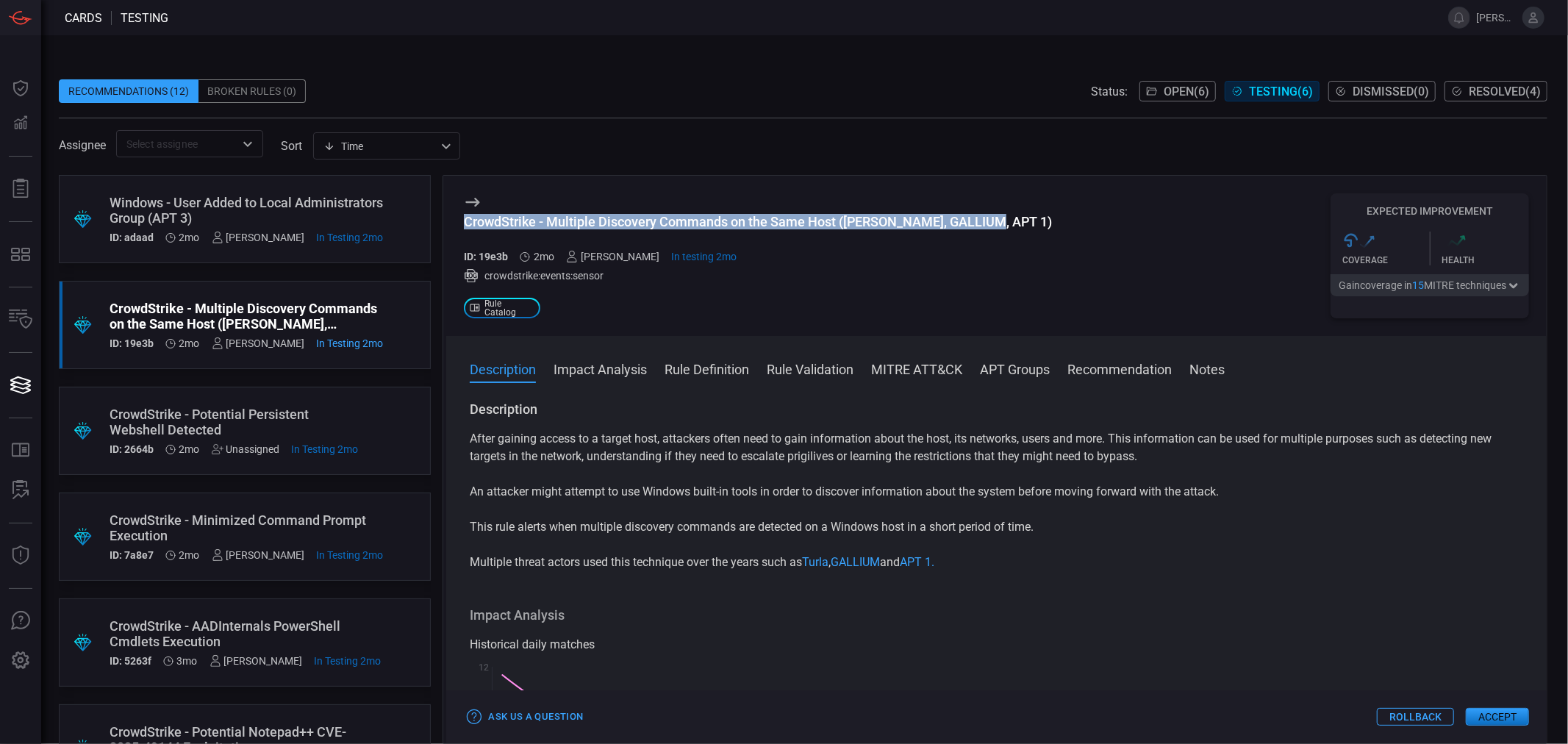
drag, startPoint x: 861, startPoint y: 192, endPoint x: 1091, endPoint y: 221, distance: 231.8
click at [1094, 216] on div "CrowdStrike - Multiple Discovery Commands on the Same Host ([PERSON_NAME], GALL…" at bounding box center [996, 256] width 1101 height 160
click at [607, 371] on button "Impact Analysis" at bounding box center [601, 368] width 93 height 18
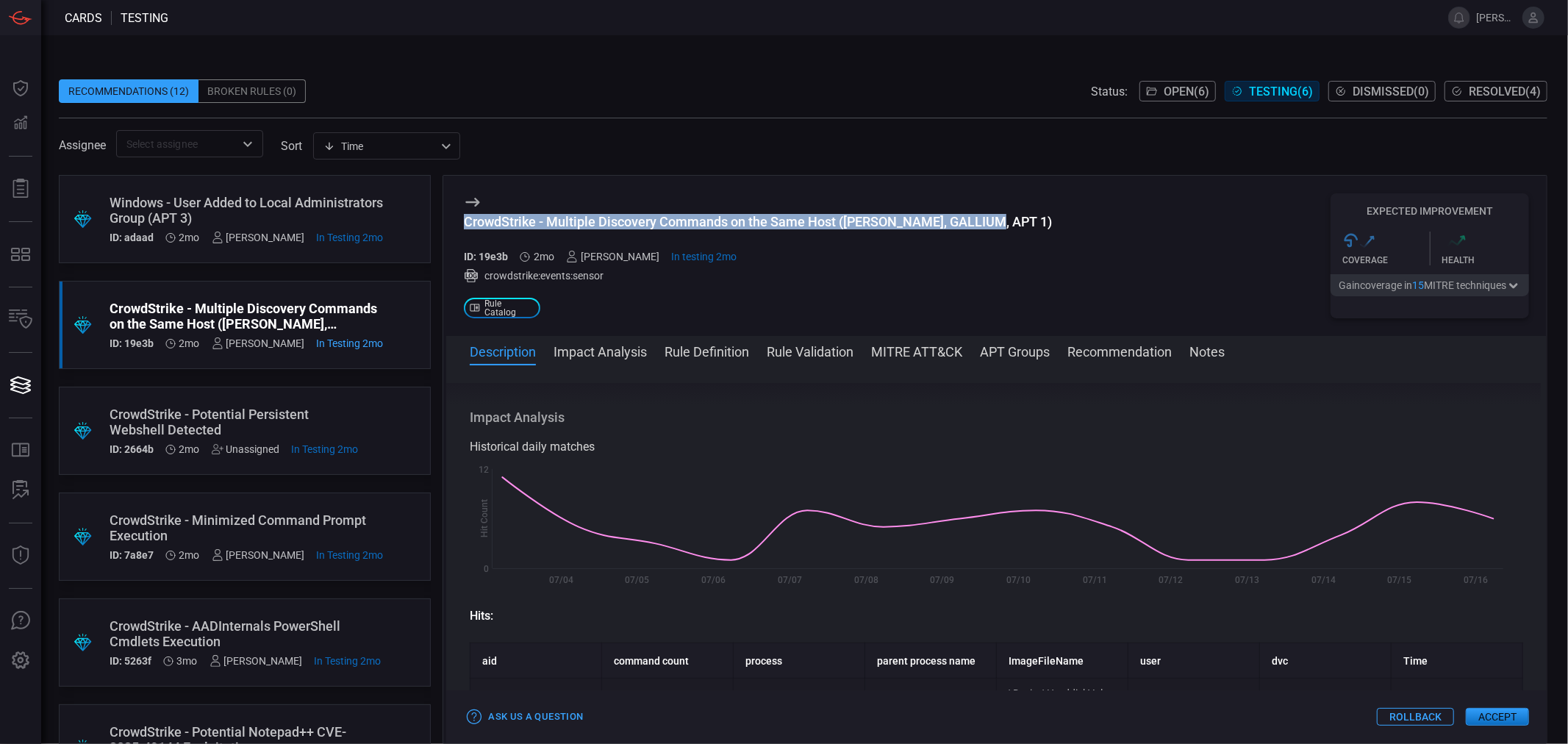
scroll to position [191, 0]
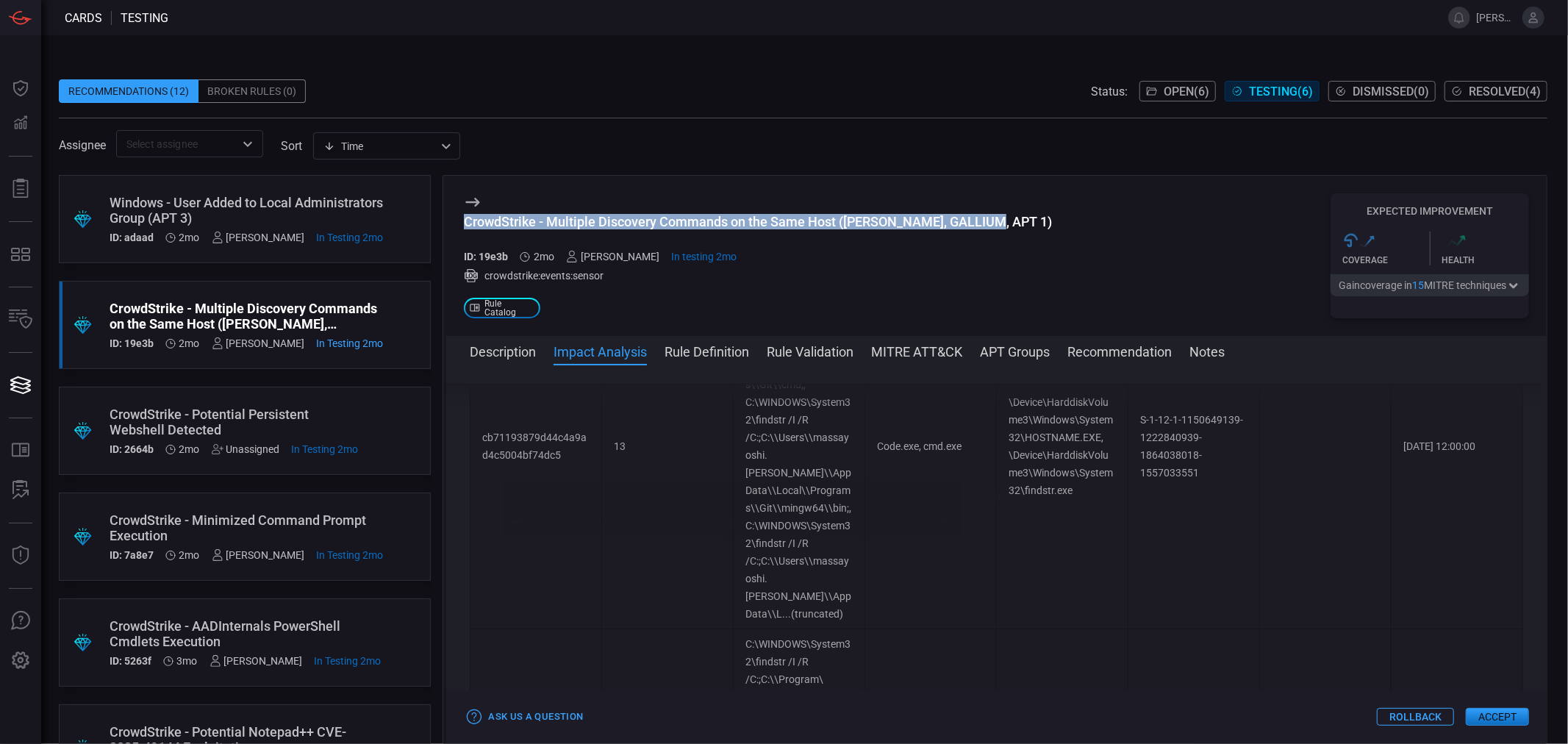
click at [708, 348] on button "Rule Definition" at bounding box center [706, 351] width 85 height 18
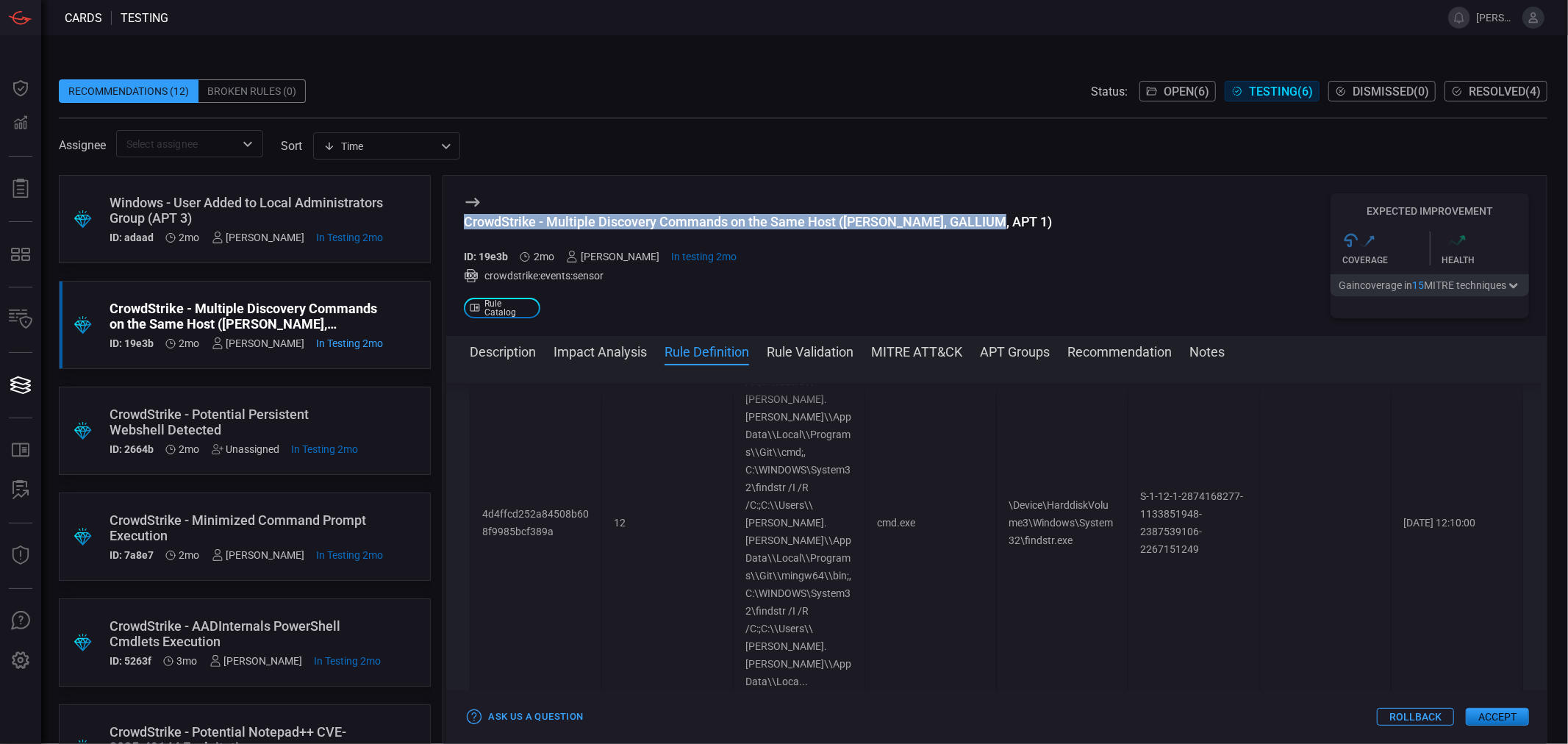
scroll to position [18316, 0]
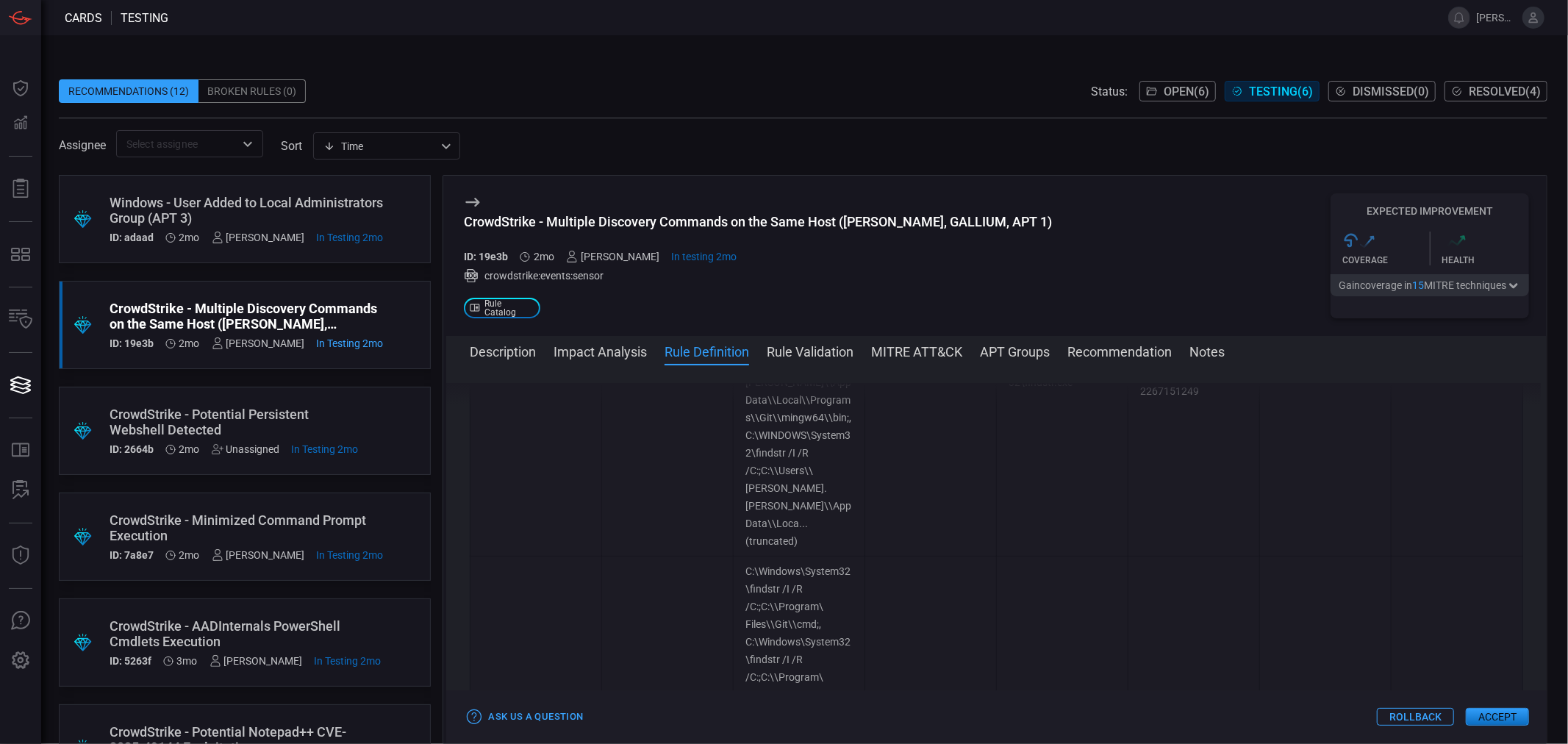
drag, startPoint x: 1359, startPoint y: 570, endPoint x: 475, endPoint y: 447, distance: 892.5
copy p "index=crowdstrike_fdr sourcetype=crowdstrike:events:sensor event_simpleName=Pro…"
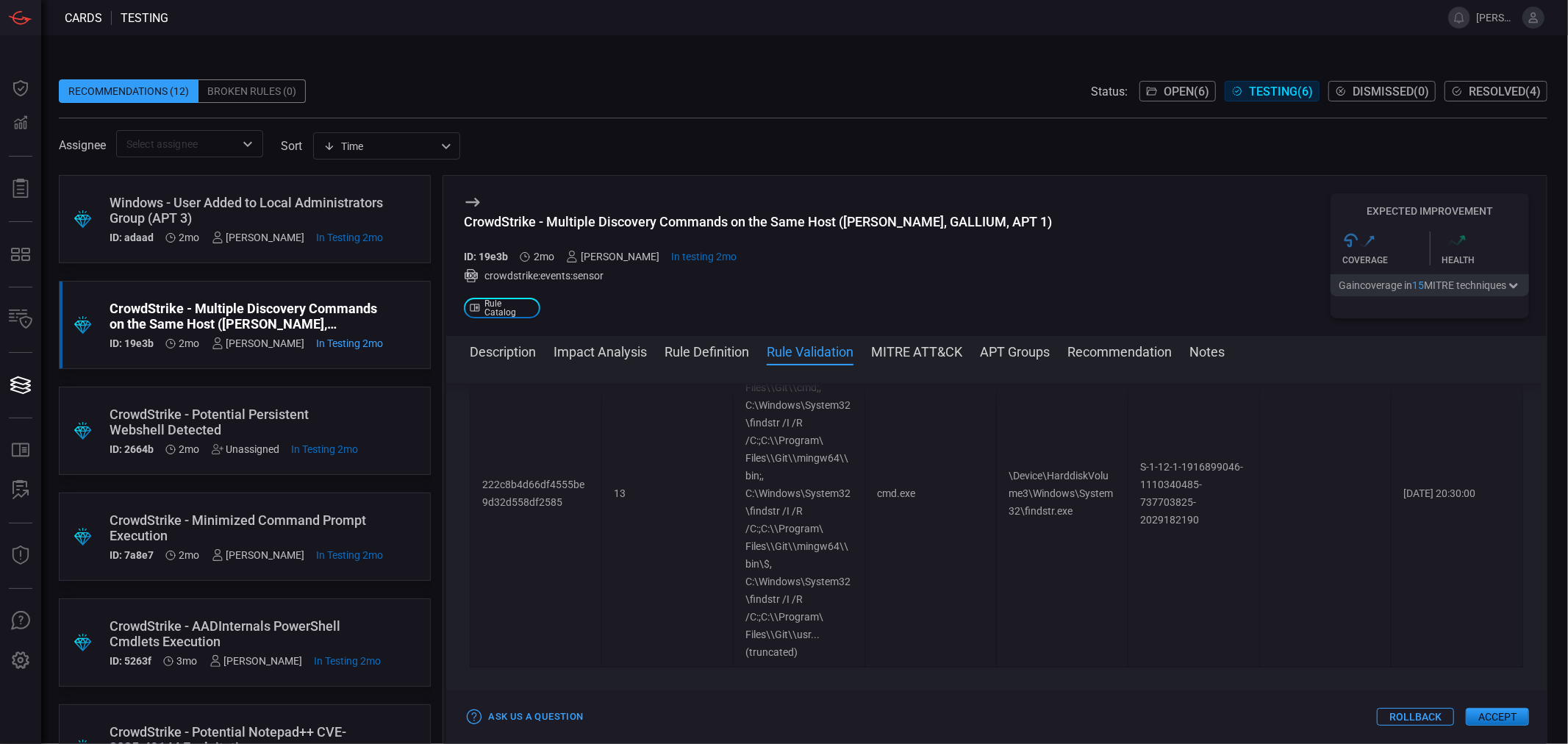
scroll to position [18560, 0]
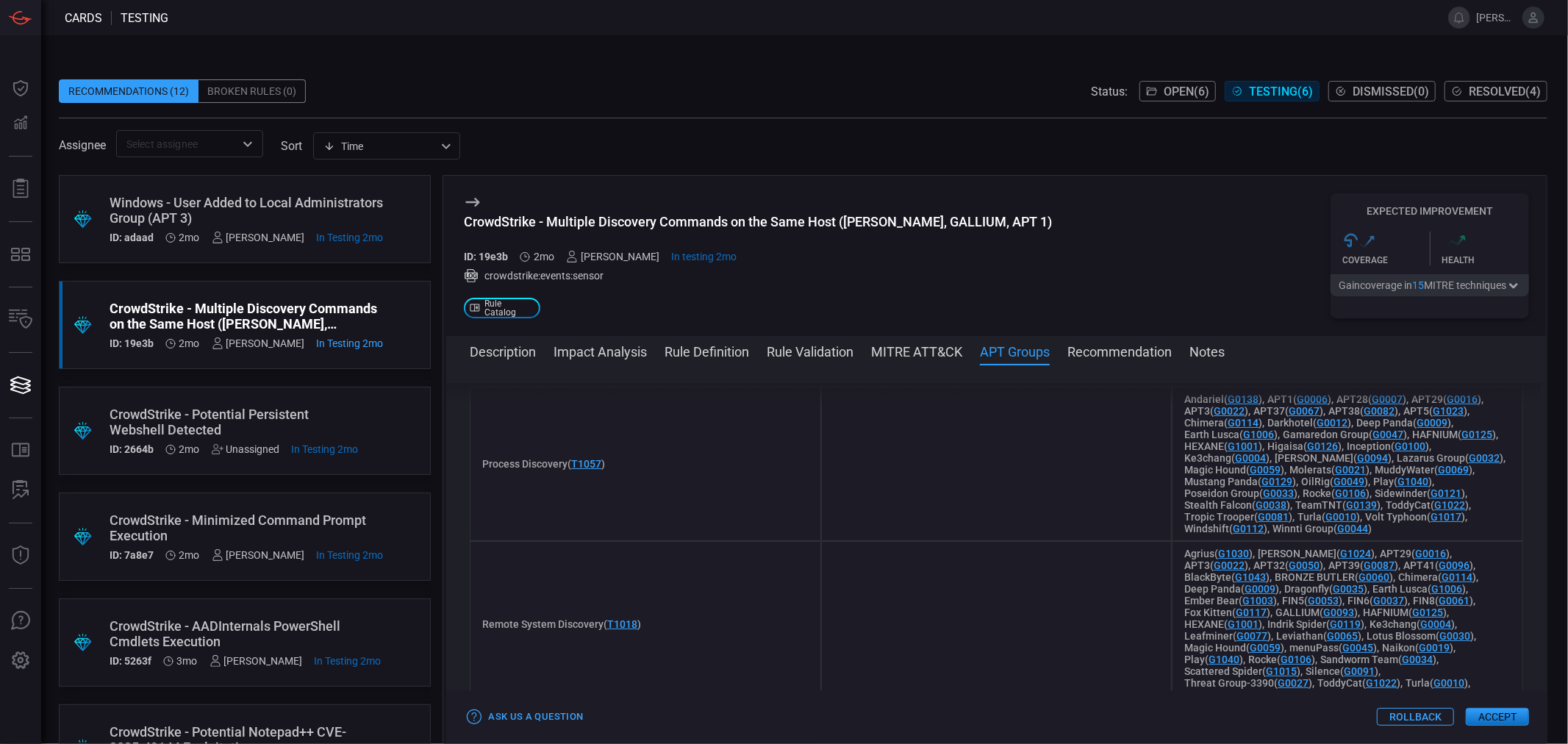
click at [1082, 339] on div "Description Impact Analysis Rule Definition Rule Validation MITRE ATT&CK APT Gr…" at bounding box center [996, 539] width 1101 height 407
click at [1092, 348] on button "Recommendation" at bounding box center [1119, 351] width 104 height 18
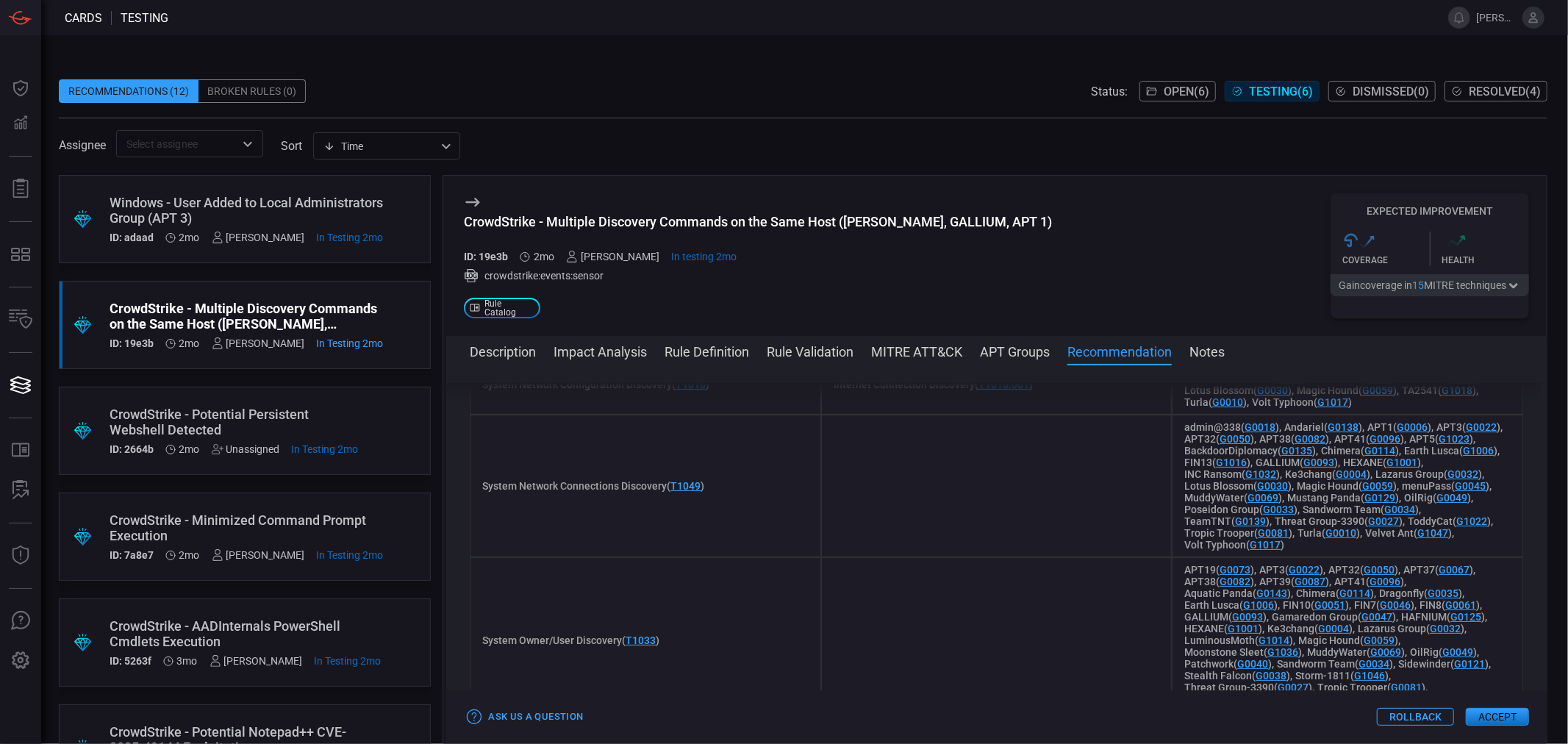
scroll to position [22036, 0]
drag, startPoint x: 720, startPoint y: 428, endPoint x: 769, endPoint y: 431, distance: 49.1
click at [917, 351] on button "MITRE ATT&CK" at bounding box center [917, 351] width 91 height 18
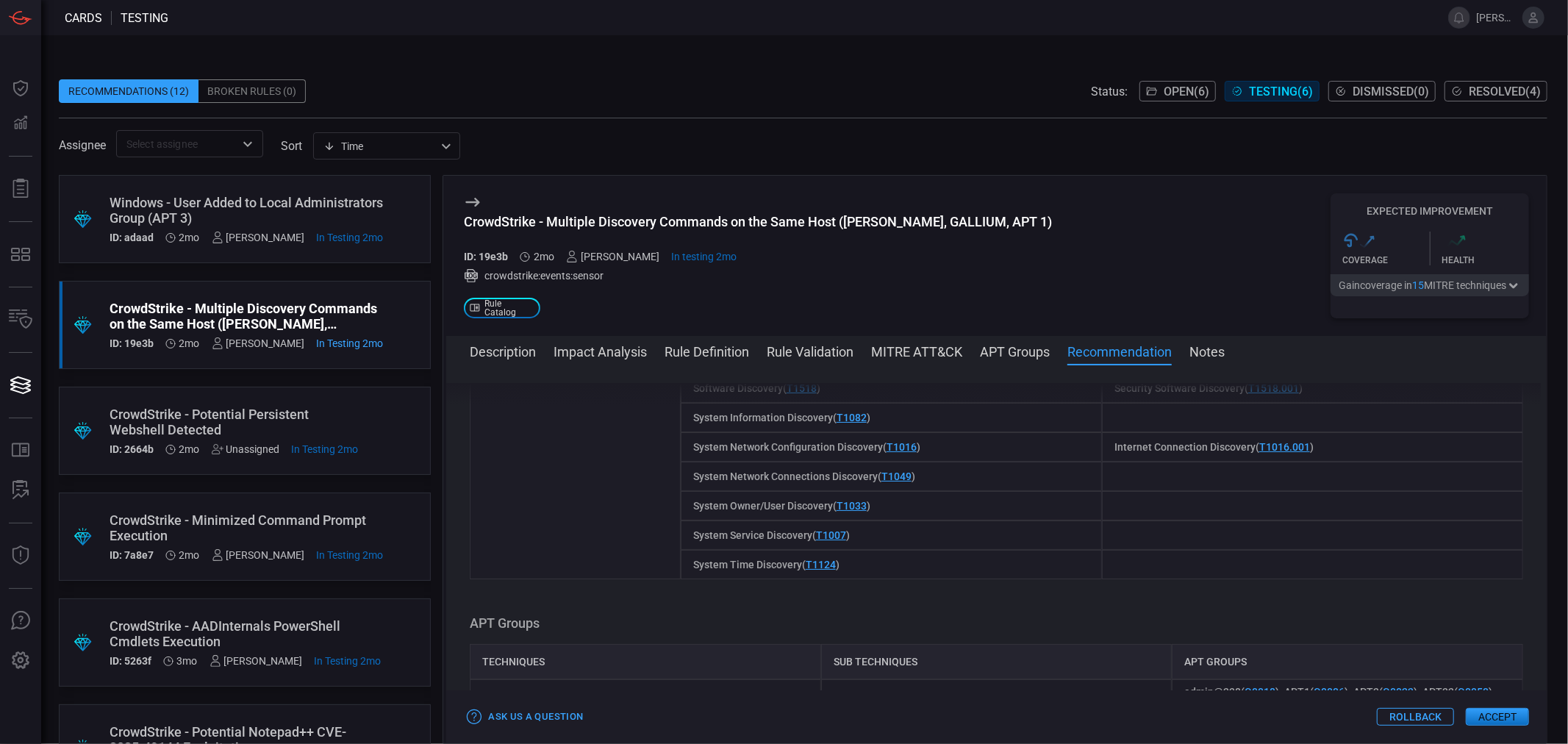
click at [836, 354] on button "Rule Validation" at bounding box center [809, 351] width 87 height 18
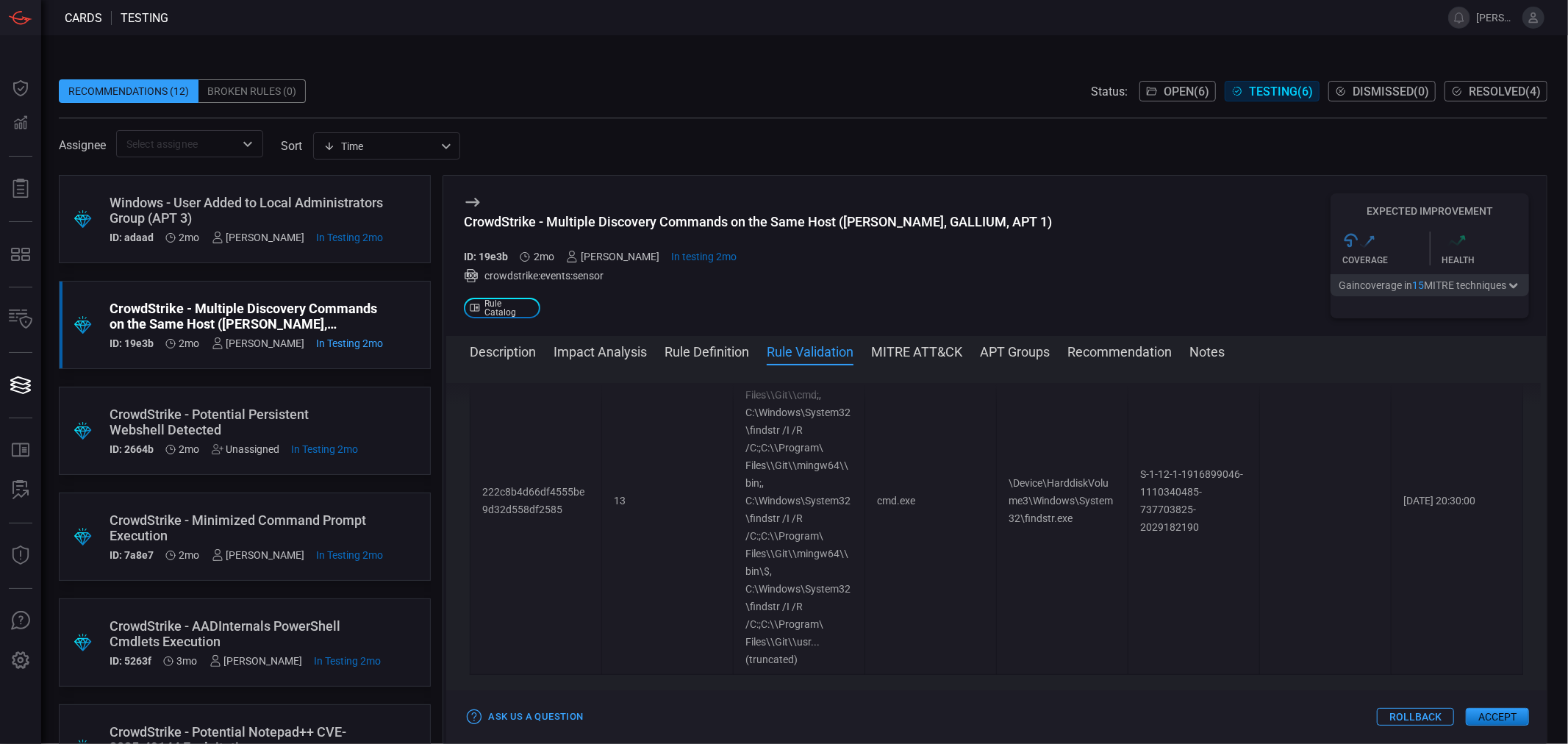
click at [704, 359] on button "Rule Definition" at bounding box center [706, 351] width 85 height 18
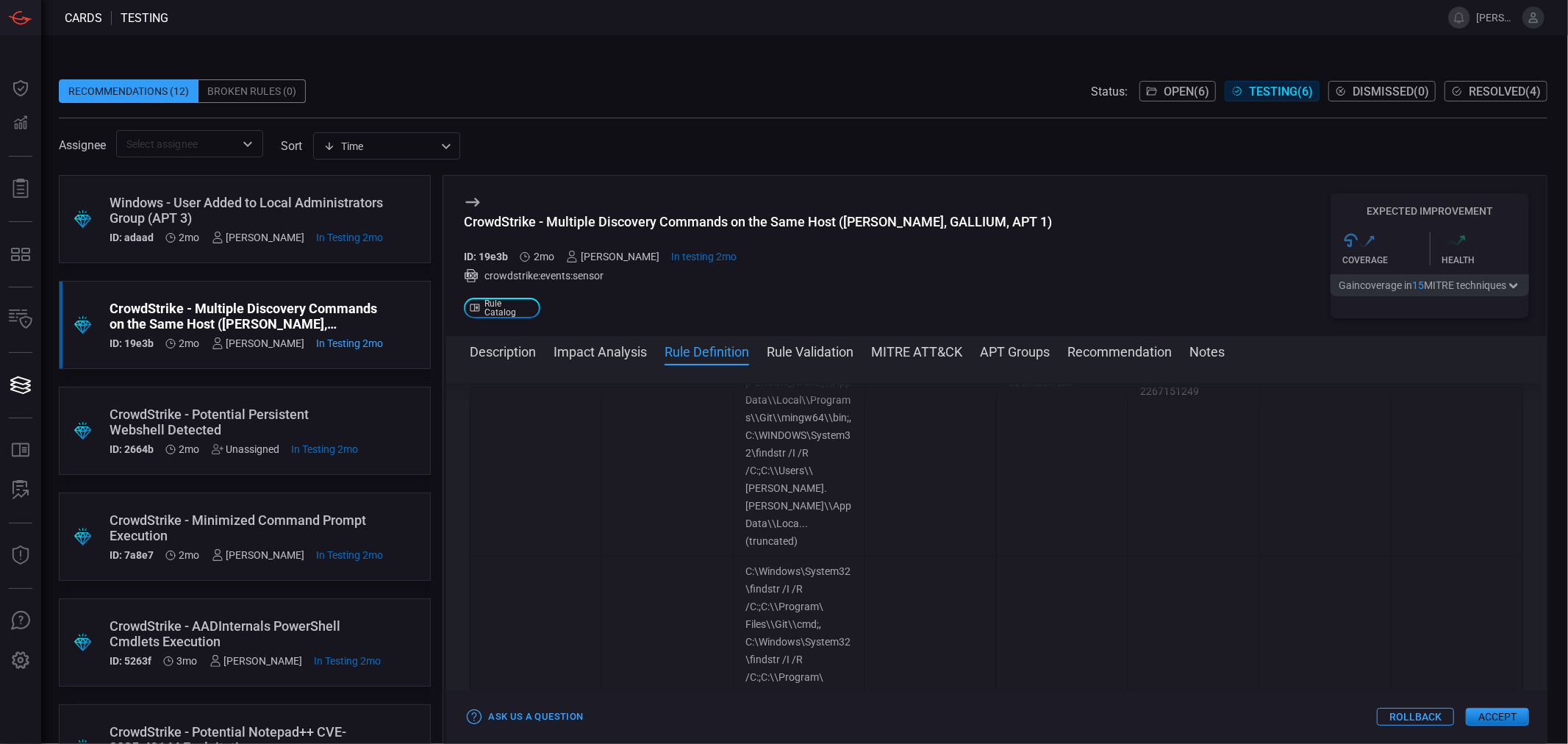
click at [623, 354] on button "Impact Analysis" at bounding box center [601, 351] width 93 height 18
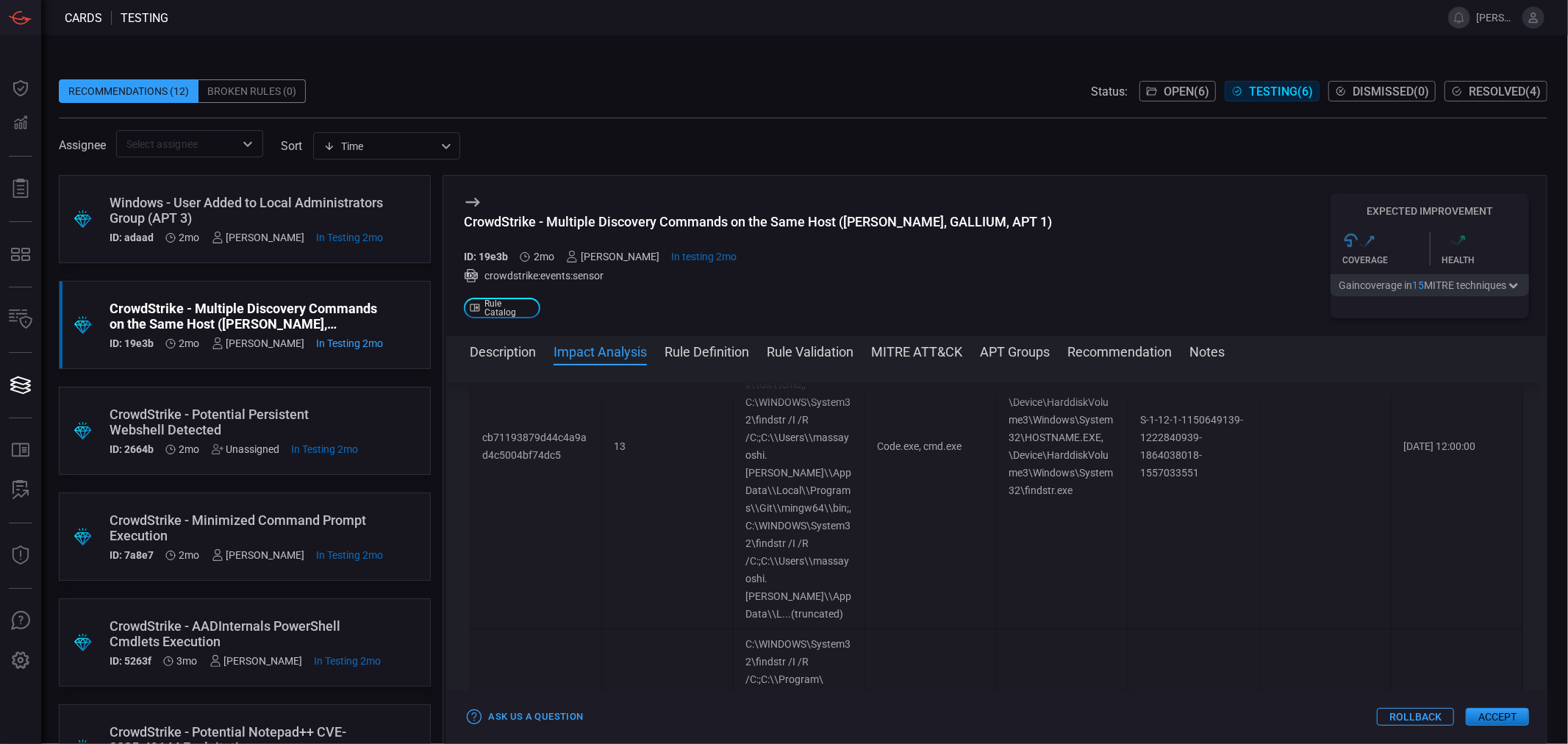
scroll to position [926, 0]
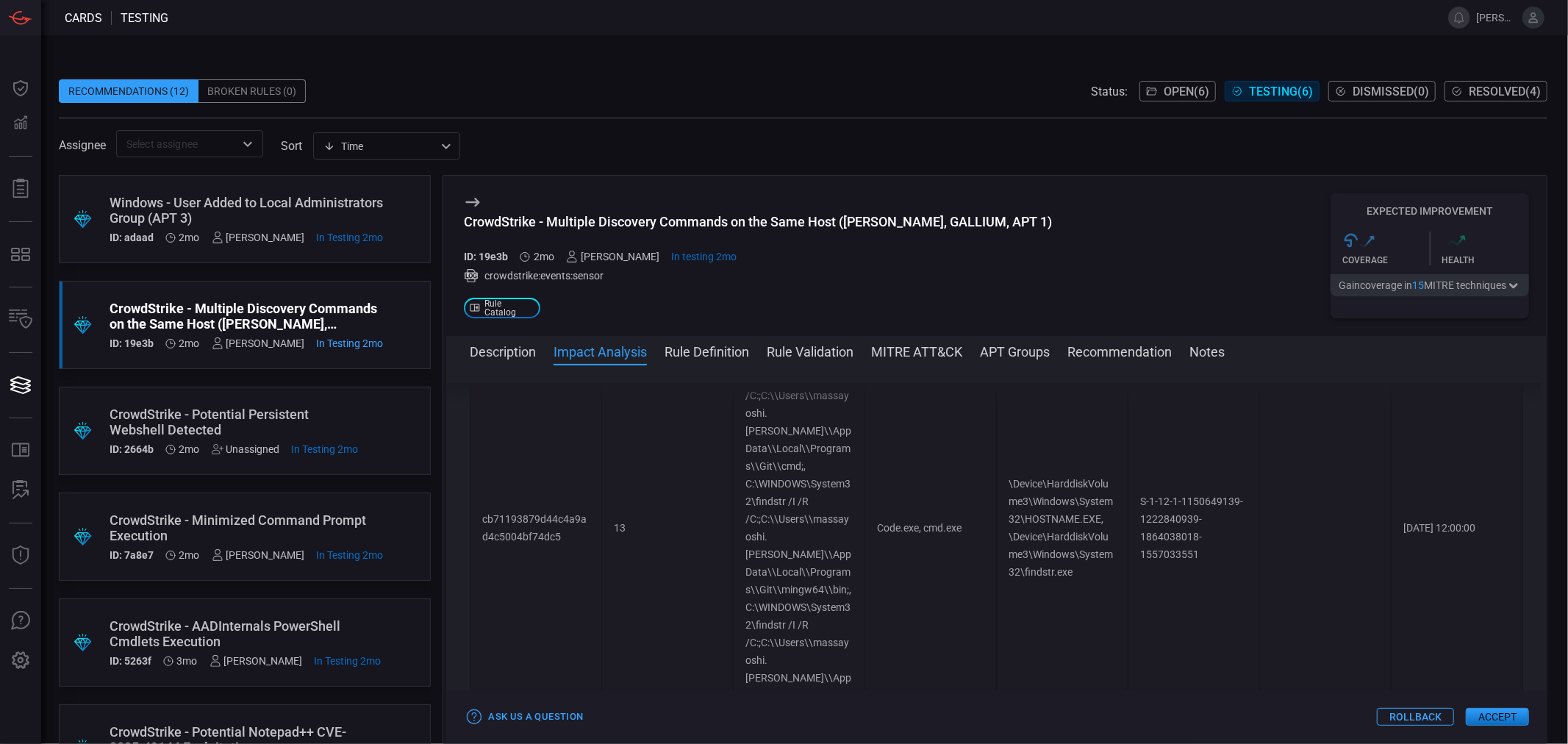
drag, startPoint x: 1037, startPoint y: 562, endPoint x: 883, endPoint y: 506, distance: 163.9
click at [892, 514] on td "Code.exe, cmd.exe" at bounding box center [931, 527] width 131 height 365
drag, startPoint x: 872, startPoint y: 500, endPoint x: 1004, endPoint y: 502, distance: 132.0
click at [1004, 502] on tr "cb71193879d44c4a9ad4c5004bf74dc5 13 C:\WINDOWS\System32\findstr /I /R /C:;C:\\U…" at bounding box center [996, 527] width 1052 height 365
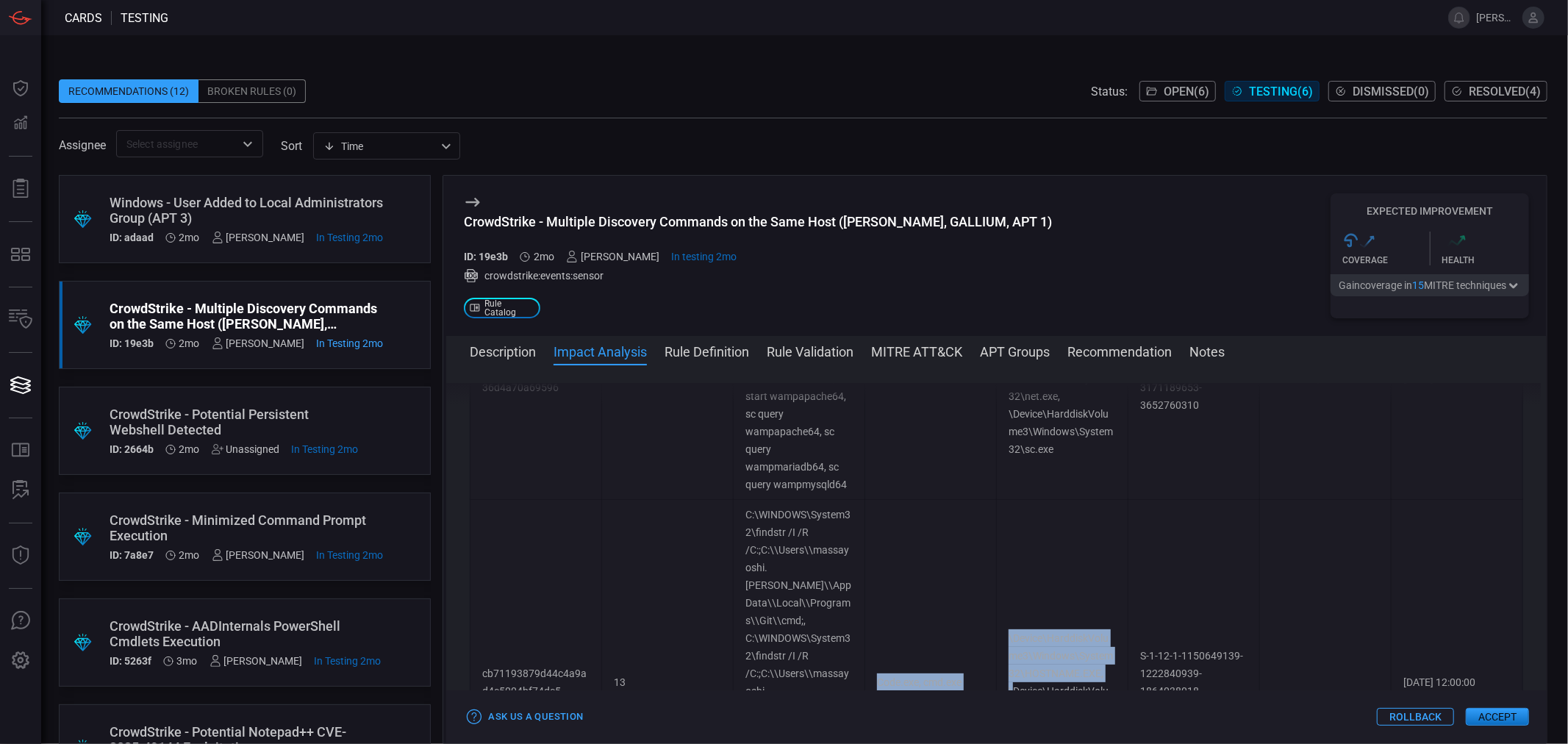
scroll to position [763, 0]
